Goal: Navigation & Orientation: Find specific page/section

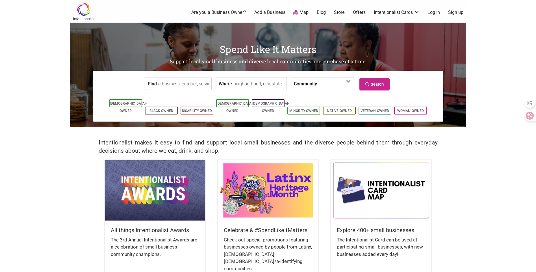
click at [360, 194] on img at bounding box center [381, 190] width 100 height 60
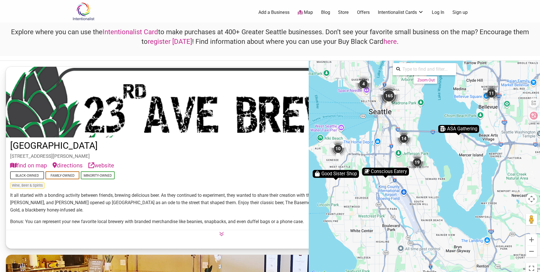
drag, startPoint x: 419, startPoint y: 256, endPoint x: 392, endPoint y: 162, distance: 97.9
click at [392, 162] on div "To activate drag with keyboard, press Alt + Enter. Once in keyboard drag state,…" at bounding box center [424, 169] width 231 height 216
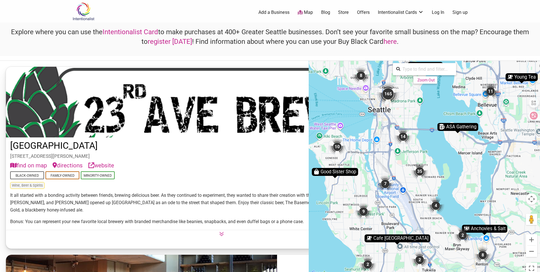
click at [419, 172] on div "35" at bounding box center [419, 171] width 17 height 17
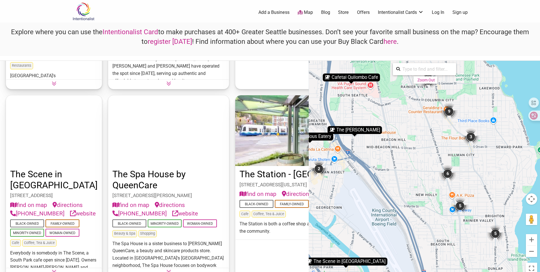
scroll to position [2233, 0]
